Goal: Navigation & Orientation: Understand site structure

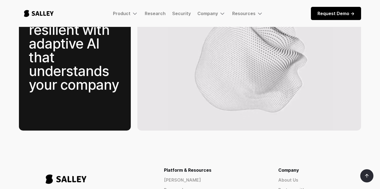
scroll to position [918, 0]
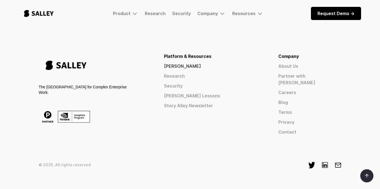
click at [233, 63] on link "[PERSON_NAME]" at bounding box center [211, 66] width 95 height 7
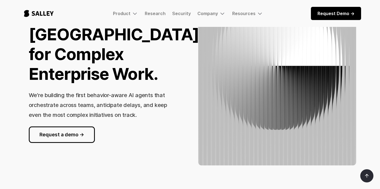
scroll to position [79, 0]
click at [40, 10] on img "home" at bounding box center [39, 13] width 40 height 18
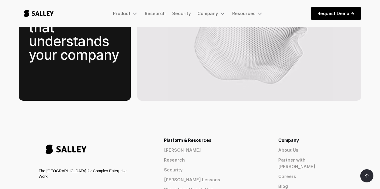
scroll to position [918, 0]
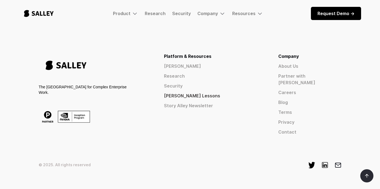
click at [234, 92] on link "[PERSON_NAME] Lessons" at bounding box center [211, 95] width 95 height 7
click at [317, 73] on link "Partner with [PERSON_NAME]" at bounding box center [310, 79] width 63 height 13
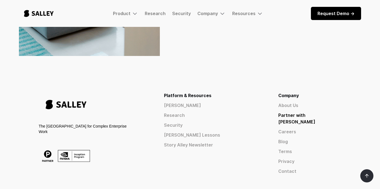
scroll to position [222, 0]
